Goal: Information Seeking & Learning: Learn about a topic

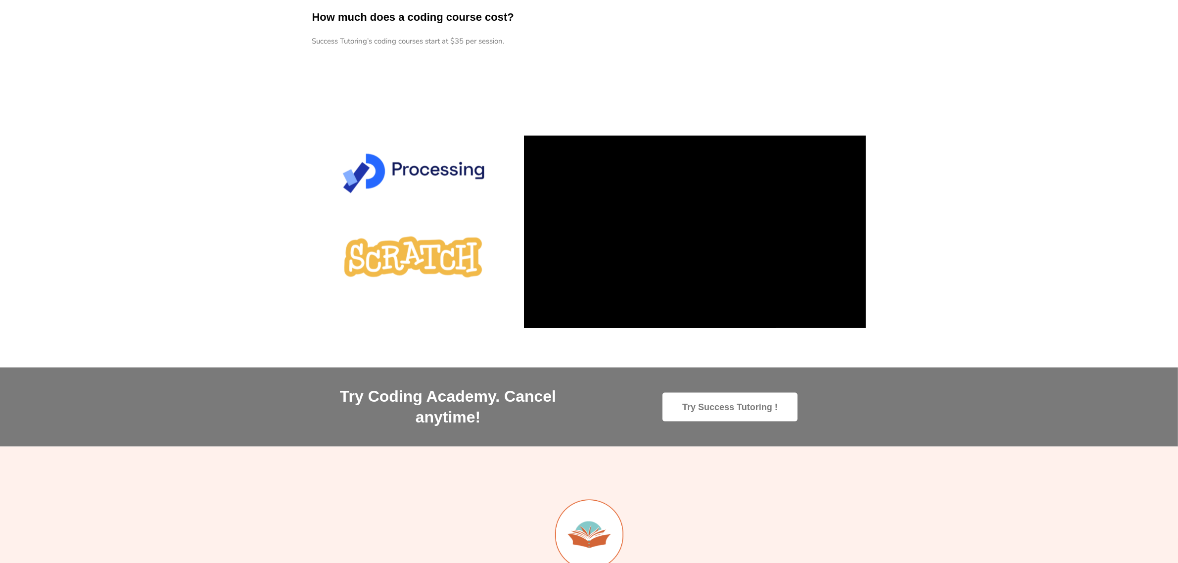
scroll to position [1112, 0]
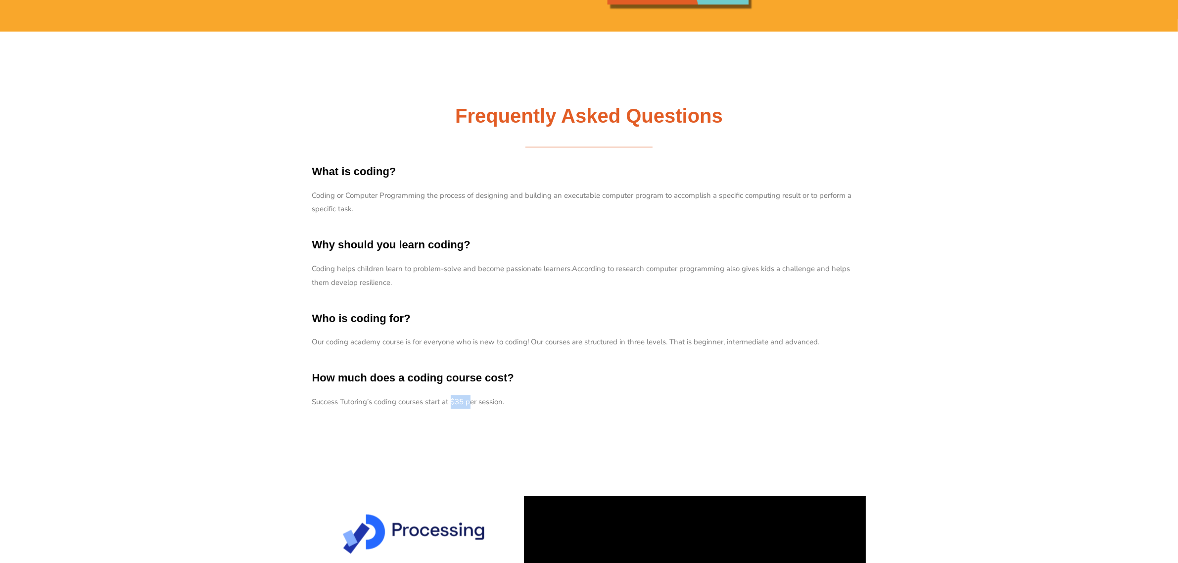
drag, startPoint x: 452, startPoint y: 401, endPoint x: 472, endPoint y: 405, distance: 21.1
click at [472, 405] on p "Success Tutoring’s coding courses start at $35 per session." at bounding box center [589, 402] width 554 height 14
click at [524, 407] on p "Success Tutoring’s coding courses start at $35 per session." at bounding box center [589, 402] width 554 height 14
drag, startPoint x: 520, startPoint y: 404, endPoint x: 300, endPoint y: 401, distance: 219.7
click at [300, 401] on section "Frequently Asked Questions What is coding? Coding or Computer Programming the p…" at bounding box center [589, 262] width 1178 height 460
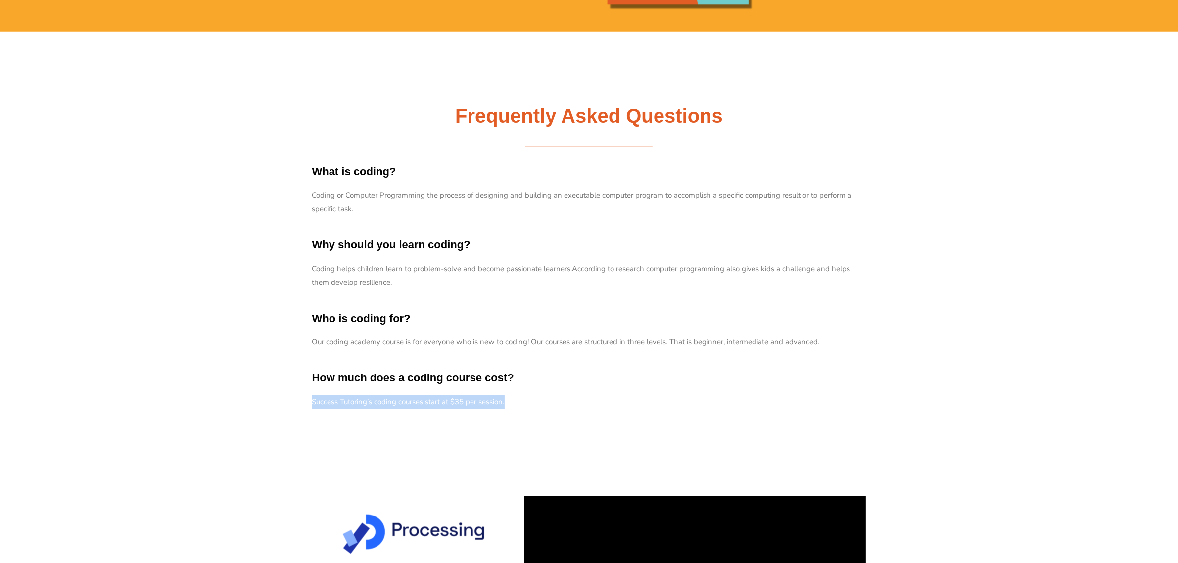
click at [269, 398] on section "Frequently Asked Questions What is coding? Coding or Computer Programming the p…" at bounding box center [589, 262] width 1178 height 460
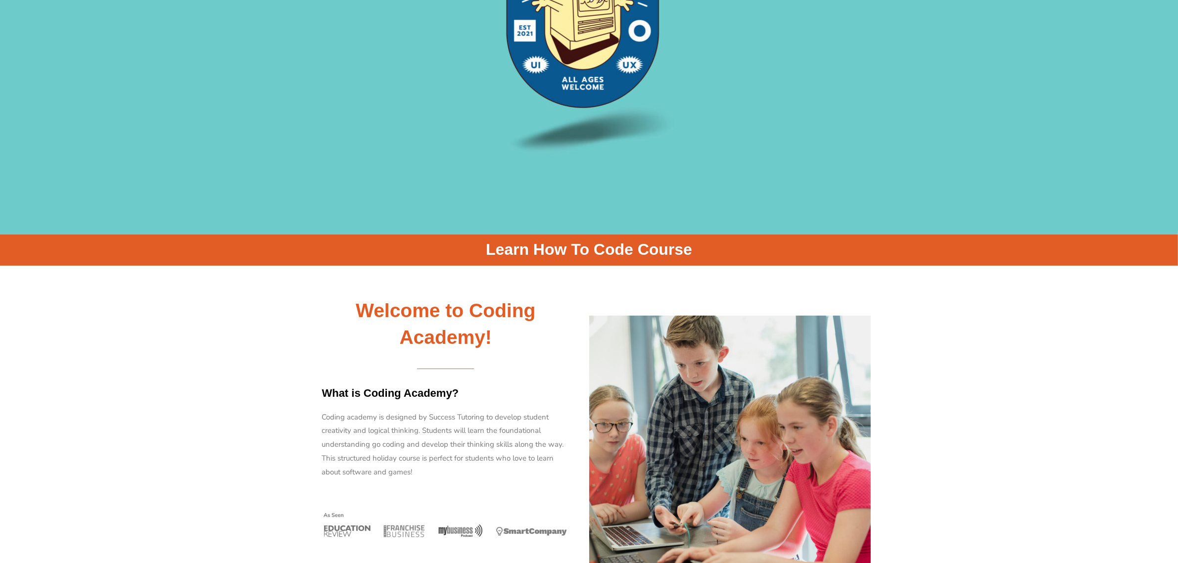
scroll to position [247, 0]
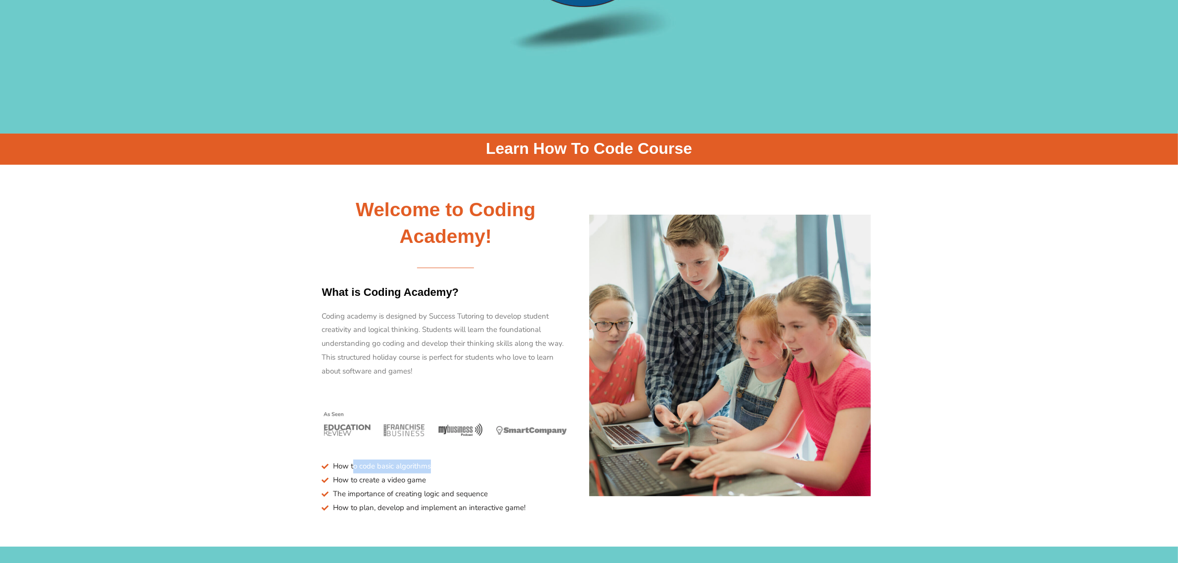
drag, startPoint x: 354, startPoint y: 466, endPoint x: 439, endPoint y: 468, distance: 85.6
click at [439, 468] on li "How to code basic algorithms" at bounding box center [446, 467] width 248 height 14
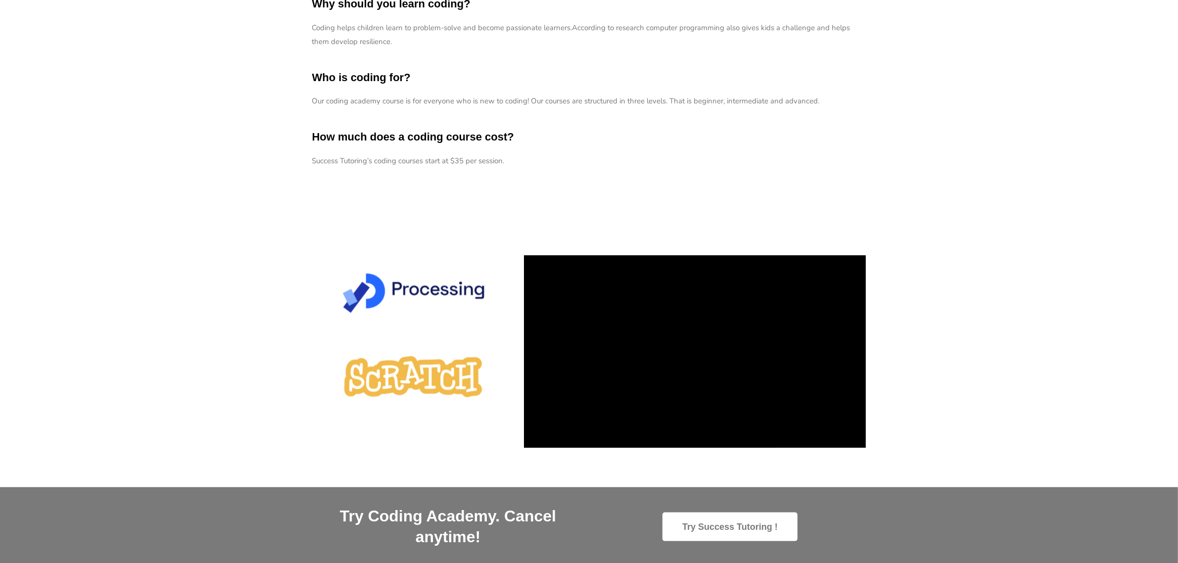
scroll to position [1360, 0]
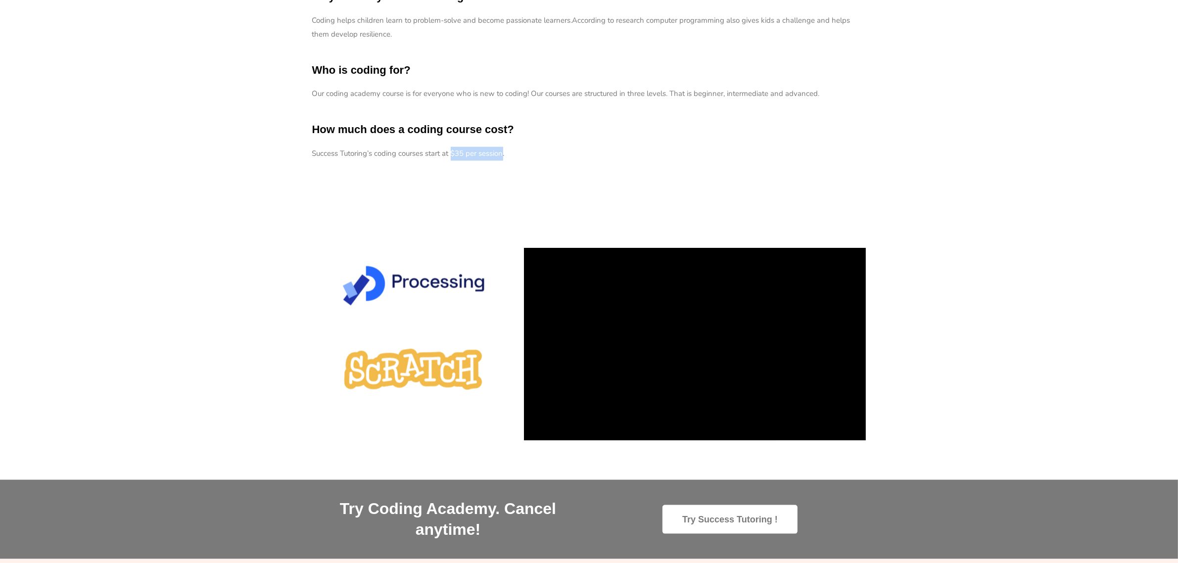
drag, startPoint x: 453, startPoint y: 154, endPoint x: 504, endPoint y: 155, distance: 51.0
click at [504, 155] on p "Success Tutoring’s coding courses start at $35 per session." at bounding box center [589, 154] width 554 height 14
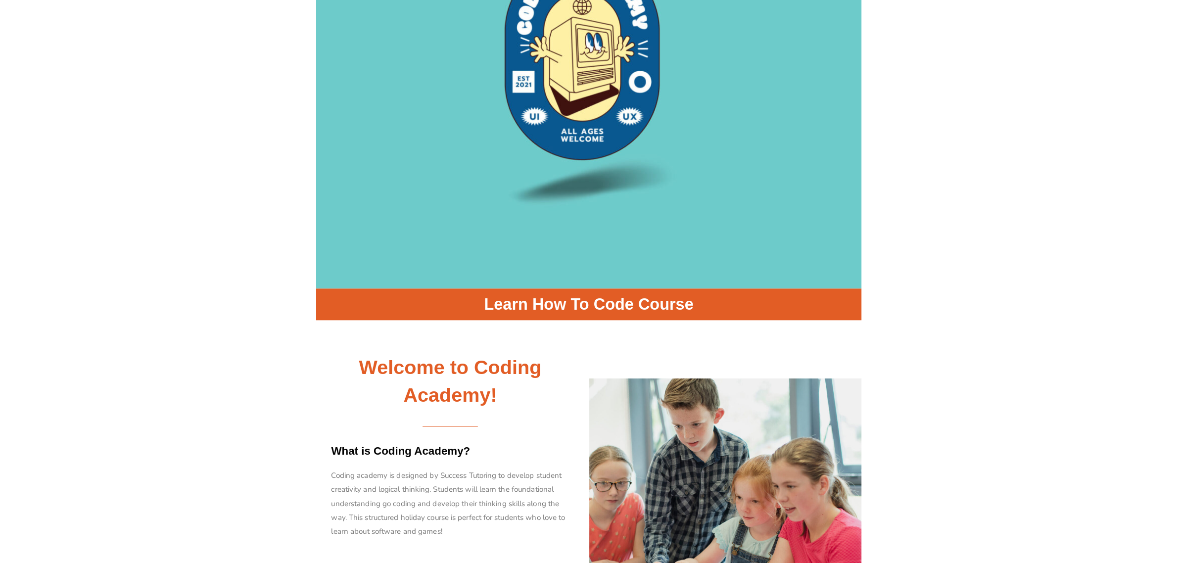
scroll to position [0, 0]
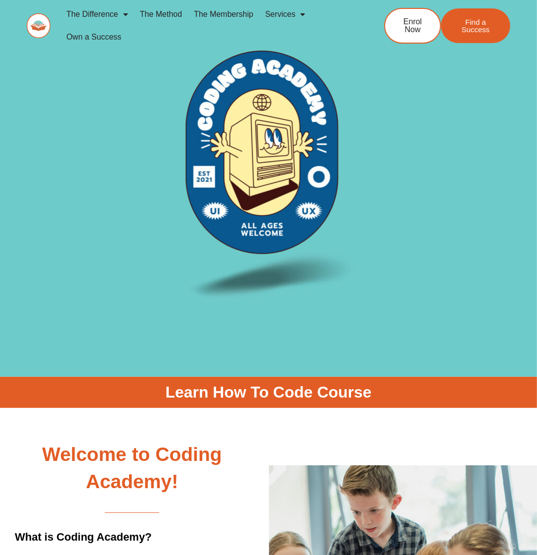
click at [277, 133] on img at bounding box center [269, 177] width 380 height 380
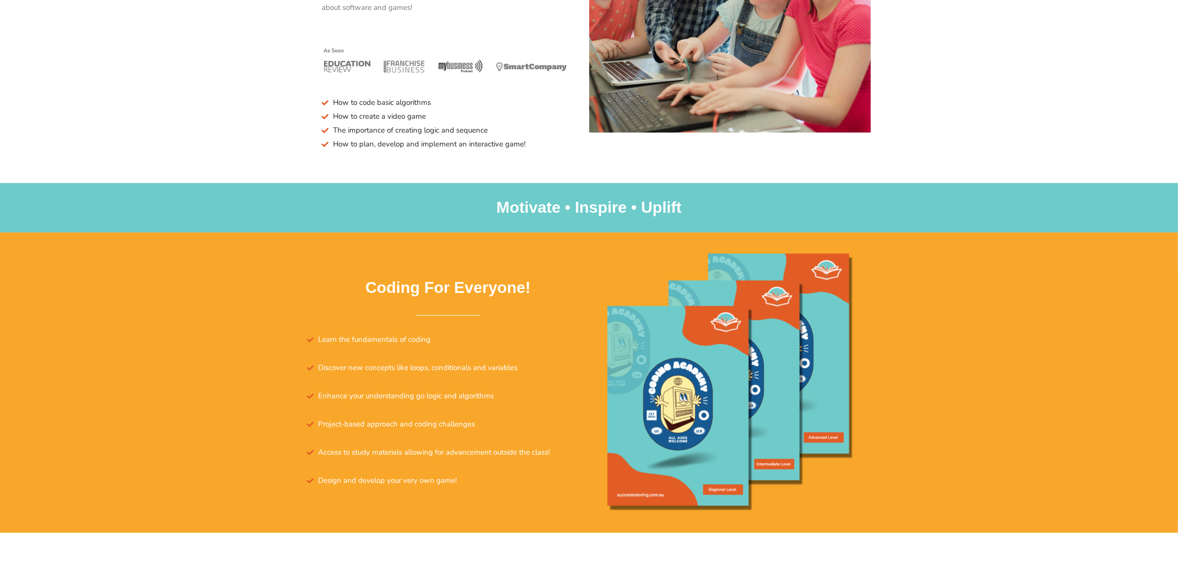
scroll to position [618, 0]
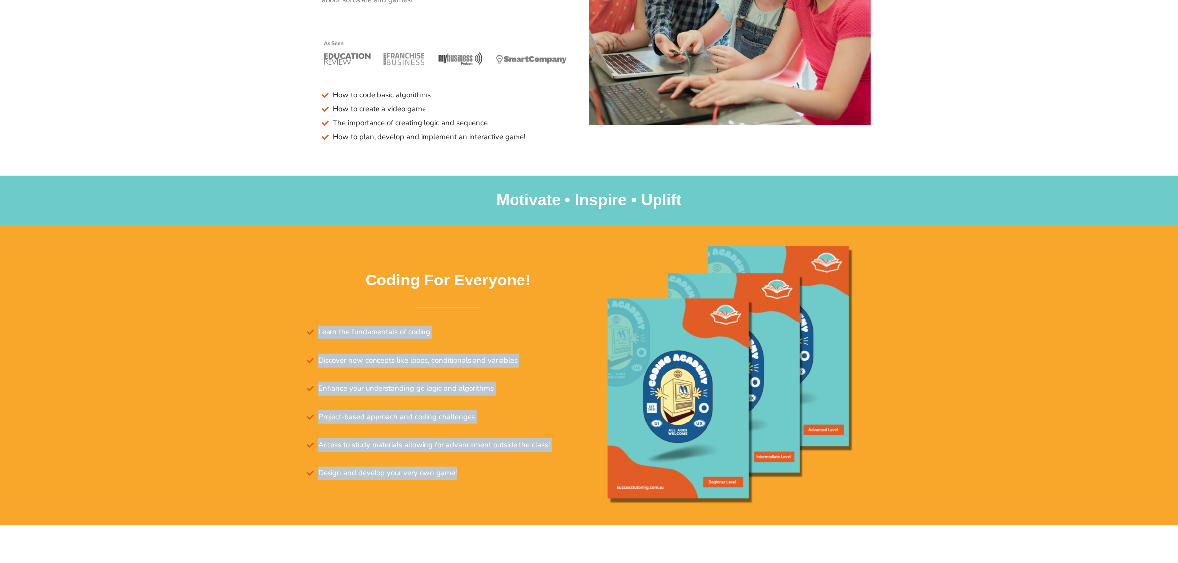
drag, startPoint x: 320, startPoint y: 334, endPoint x: 696, endPoint y: 55, distance: 468.6
click at [459, 488] on div "Coding For Everyone! Learn the fundamentals of coding Discover new concepts lik…" at bounding box center [589, 375] width 564 height 300
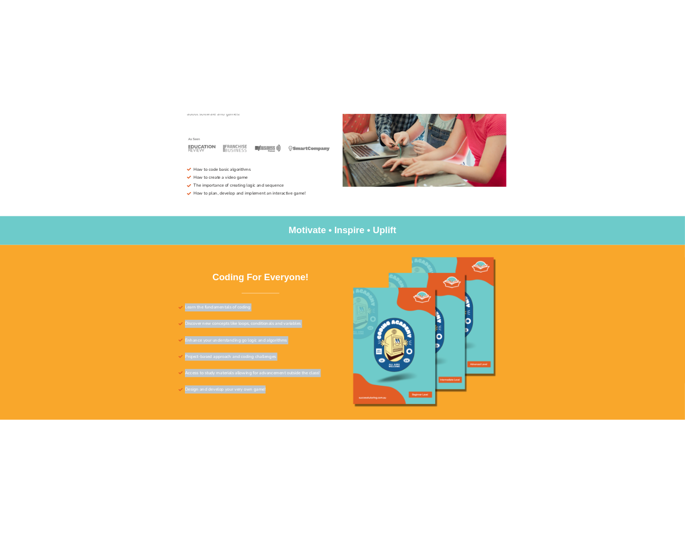
scroll to position [604, 0]
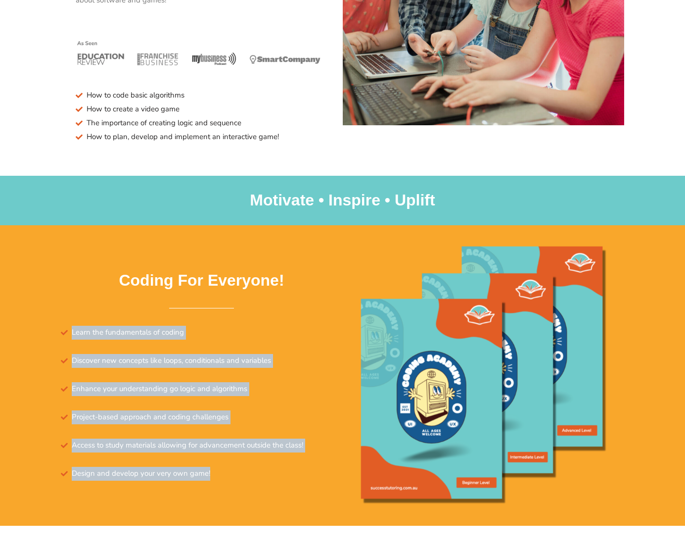
copy ul "Learn the fundamentals of coding Discover new concepts like loops, conditionals…"
click at [269, 487] on div "Coding For Everyone! Learn the fundamentals of coding Discover new concepts lik…" at bounding box center [343, 375] width 564 height 300
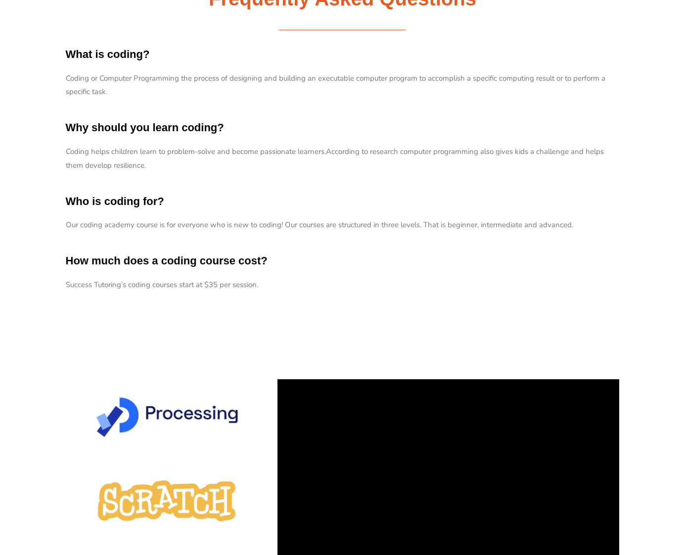
scroll to position [1222, 0]
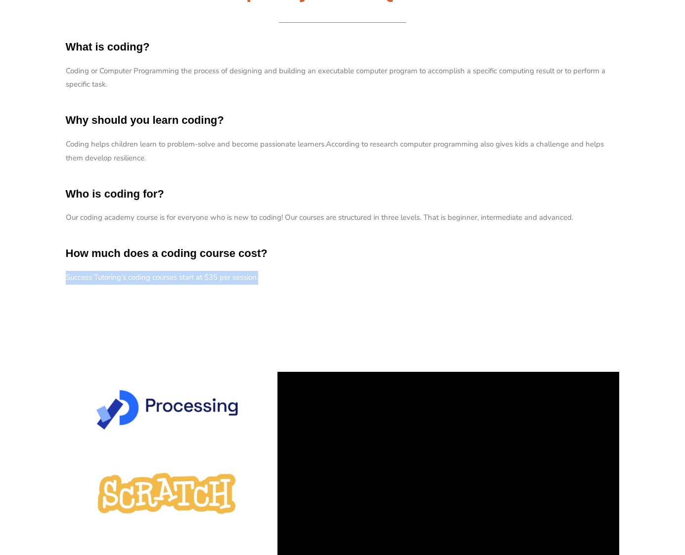
drag, startPoint x: 67, startPoint y: 275, endPoint x: 268, endPoint y: 280, distance: 201.4
click at [268, 280] on p "Success Tutoring’s coding courses start at $35 per session." at bounding box center [343, 278] width 554 height 14
drag, startPoint x: 219, startPoint y: 312, endPoint x: 153, endPoint y: 256, distance: 85.6
click at [219, 311] on div "Frequently Asked Questions What is coding? Coding or Computer Programming the p…" at bounding box center [343, 137] width 564 height 460
drag, startPoint x: 66, startPoint y: 251, endPoint x: 278, endPoint y: 278, distance: 213.9
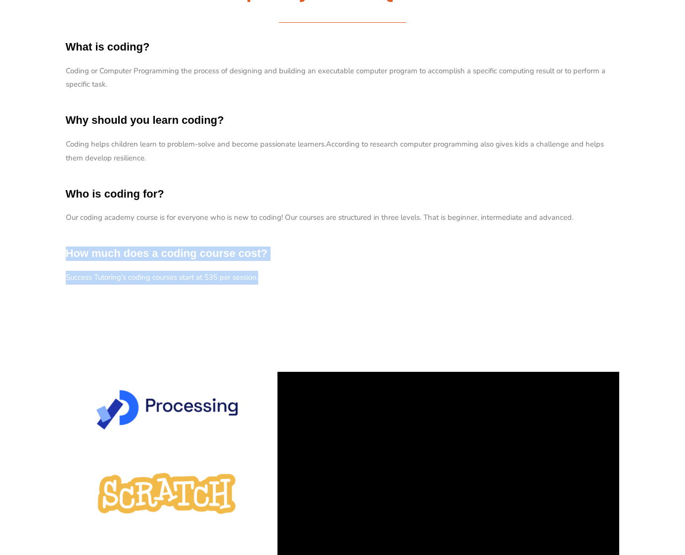
click at [278, 278] on div "Frequently Asked Questions What is coding? Coding or Computer Programming the p…" at bounding box center [343, 136] width 564 height 328
click at [248, 320] on div "Frequently Asked Questions What is coding? Coding or Computer Programming the p…" at bounding box center [343, 137] width 564 height 460
drag, startPoint x: 134, startPoint y: 260, endPoint x: 296, endPoint y: 272, distance: 162.2
click at [296, 272] on div "Frequently Asked Questions What is coding? Coding or Computer Programming the p…" at bounding box center [343, 136] width 564 height 328
